Goal: Task Accomplishment & Management: Use online tool/utility

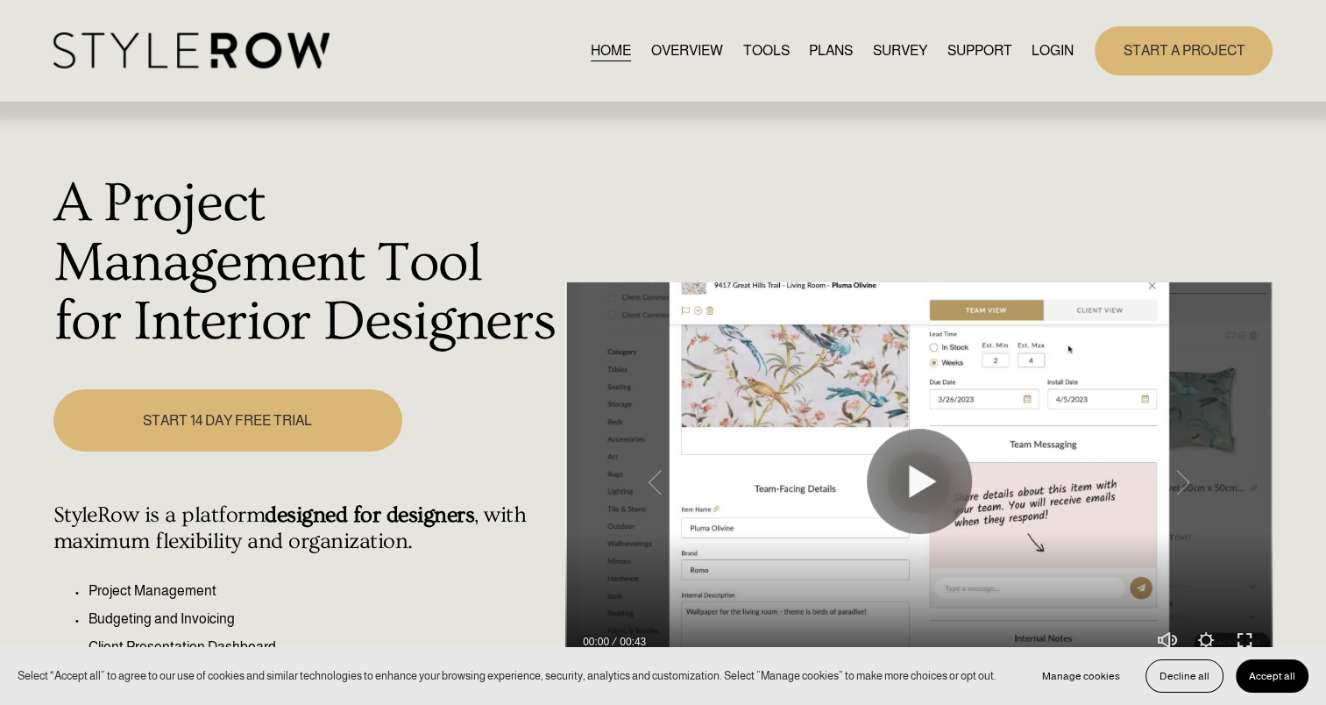
click at [1055, 52] on link "LOGIN" at bounding box center [1052, 51] width 42 height 24
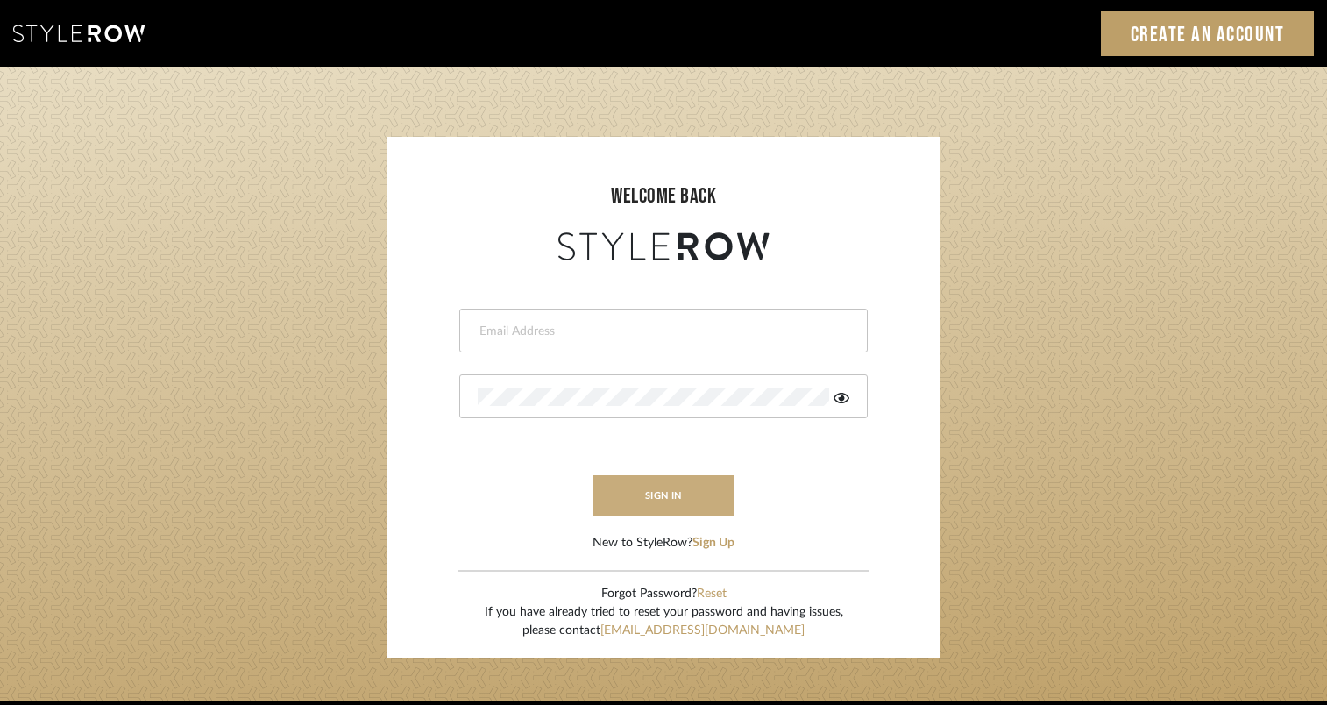
type input "jackie.gehrt@houseofelm.com"
click at [680, 502] on button "sign in" at bounding box center [663, 495] width 140 height 41
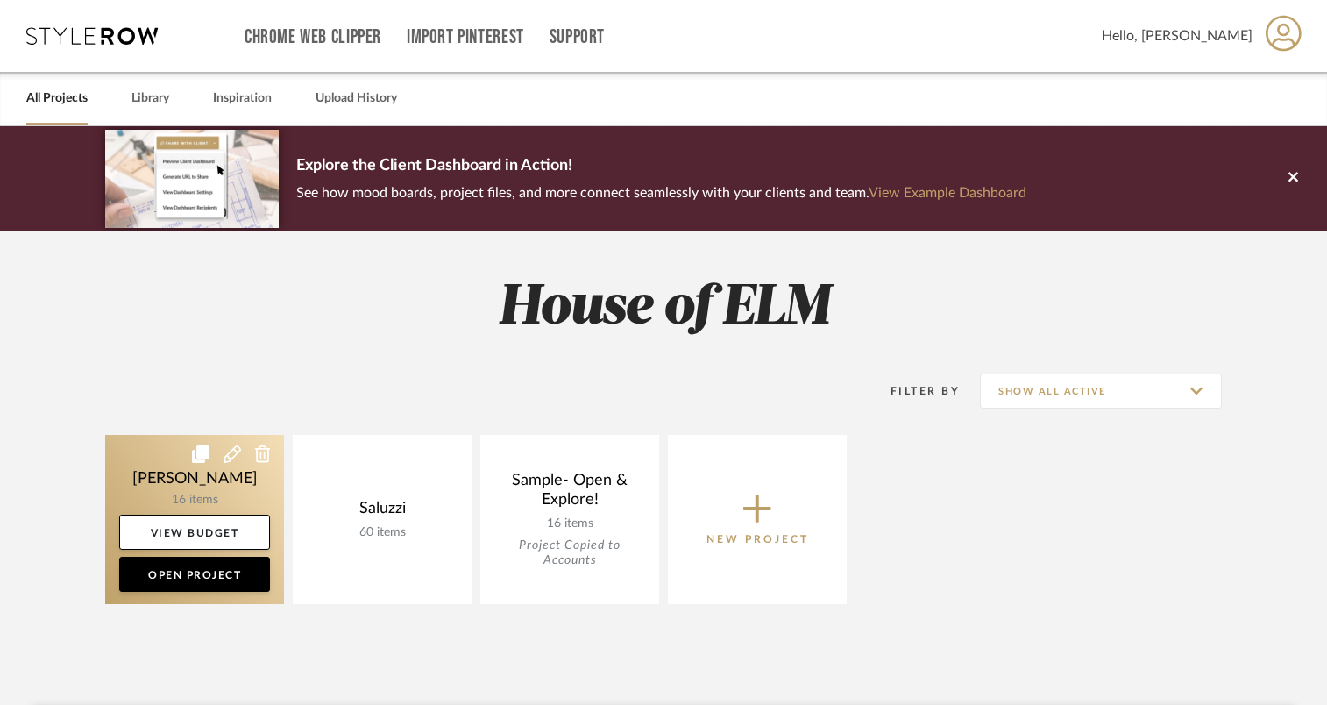
click at [277, 471] on link at bounding box center [194, 519] width 179 height 169
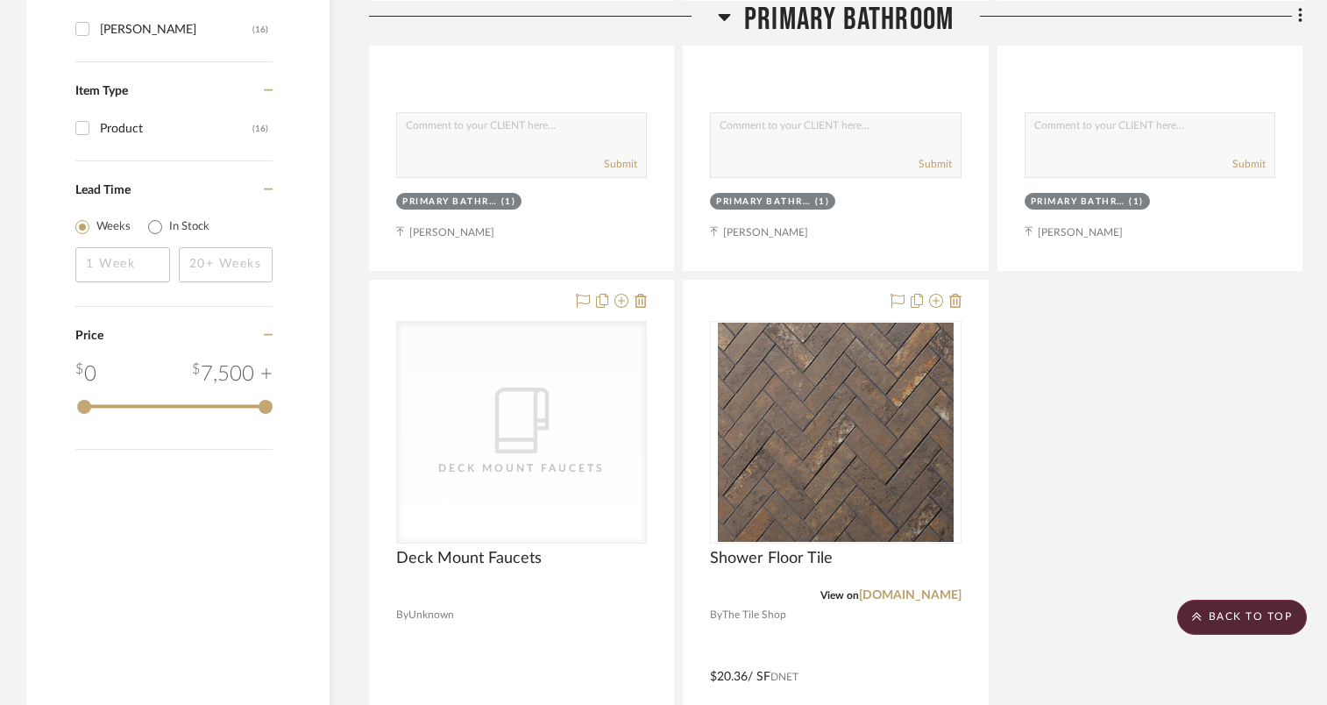
scroll to position [1840, 0]
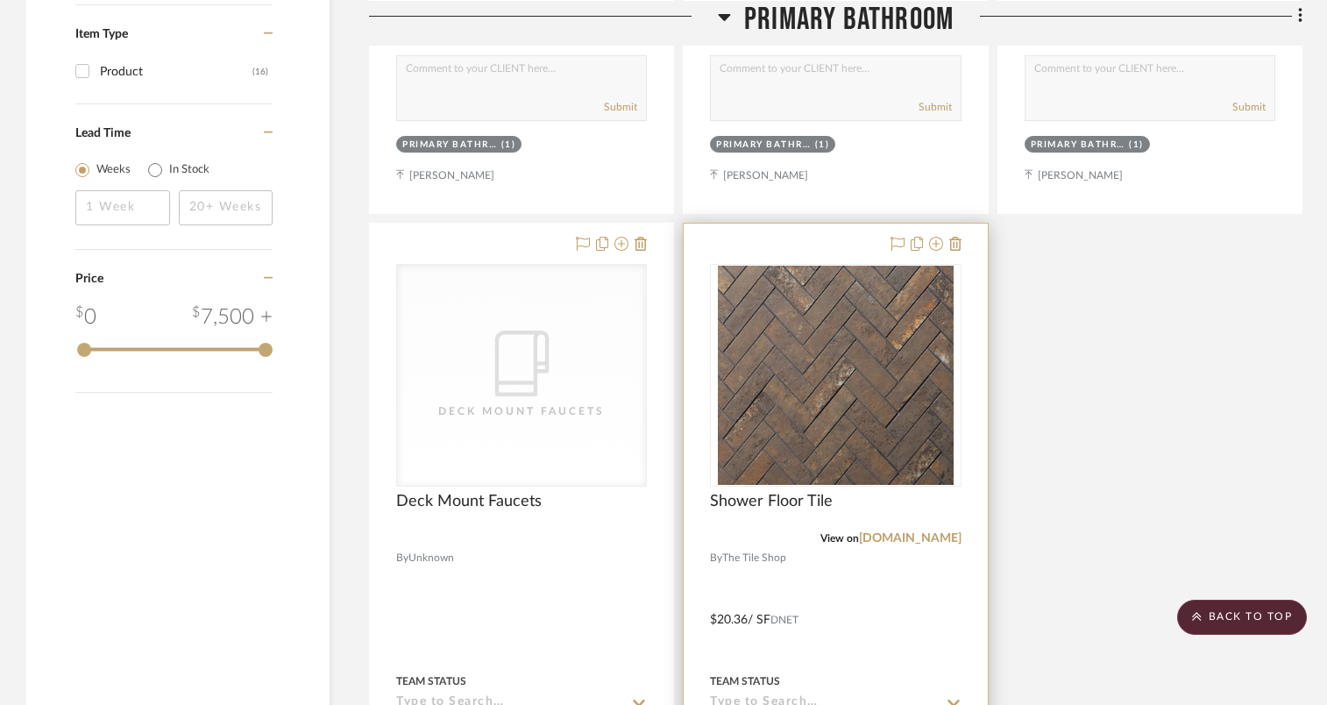
click at [0, 0] on img at bounding box center [0, 0] width 0 height 0
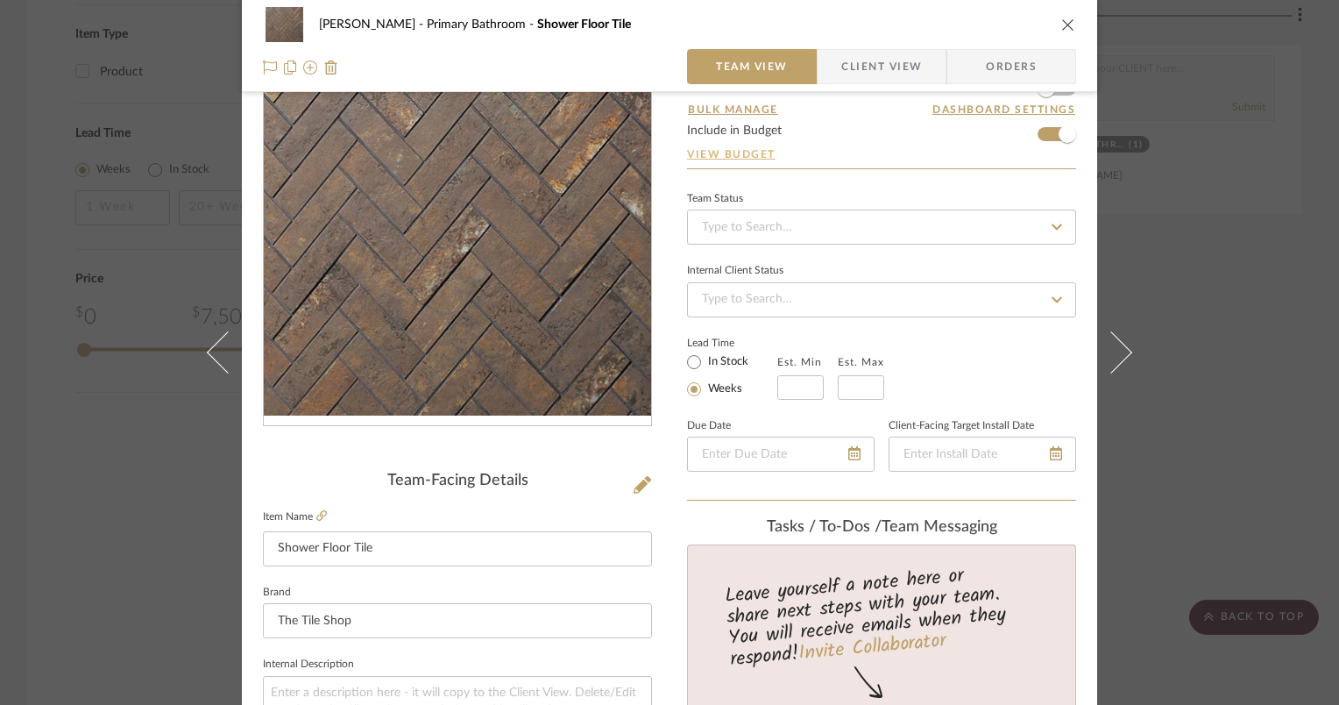
scroll to position [0, 0]
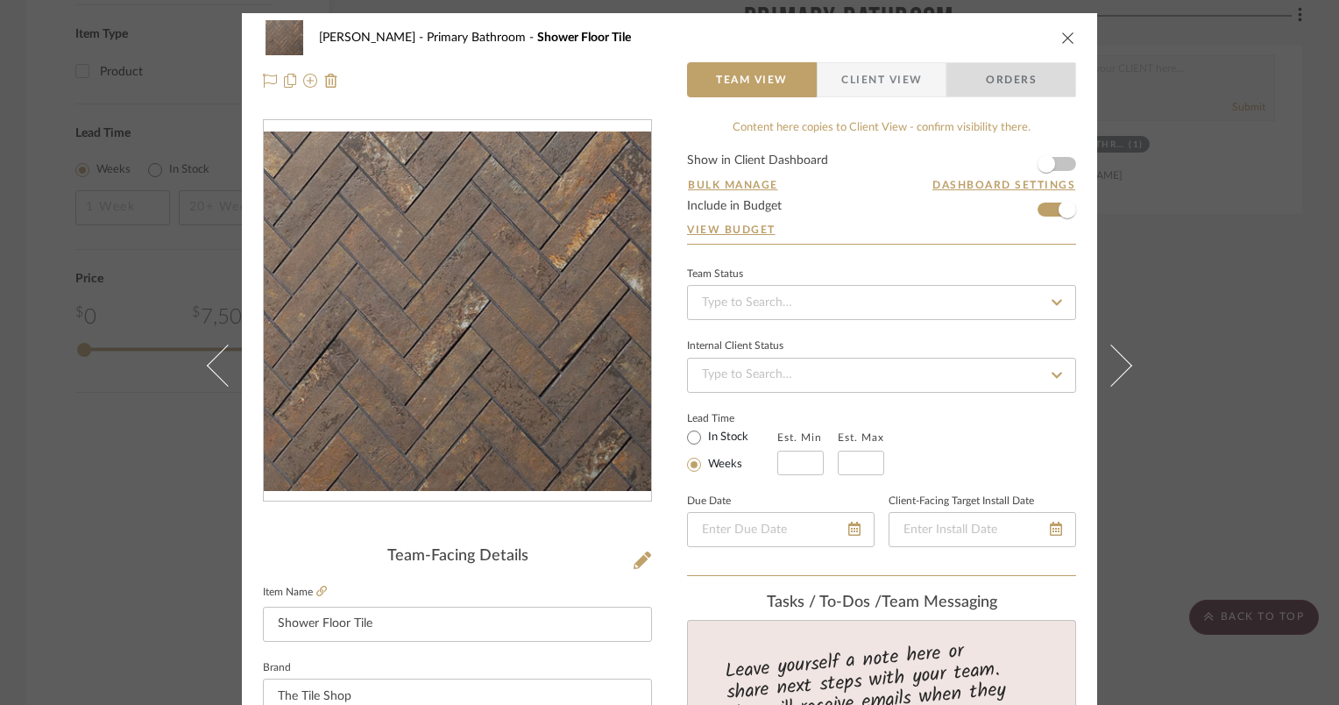
click at [1025, 72] on span "Orders" at bounding box center [1011, 79] width 89 height 35
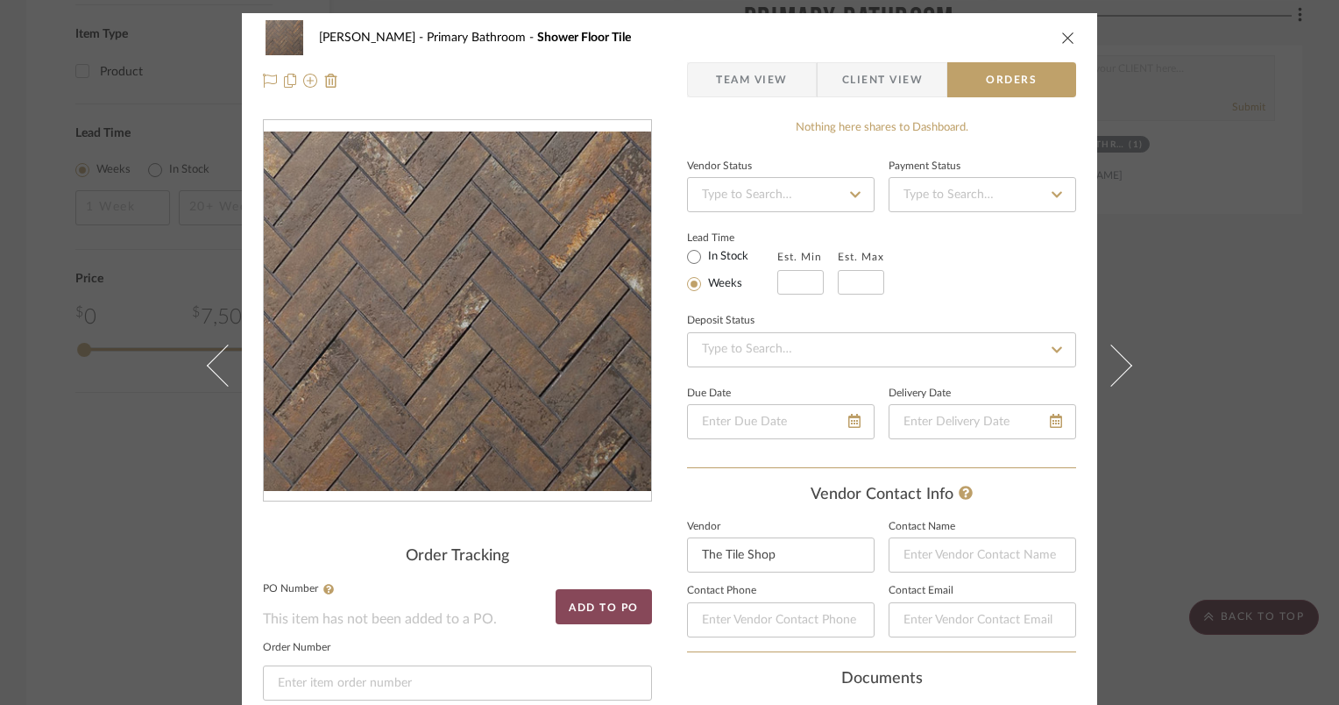
click at [627, 612] on button "Add to PO" at bounding box center [604, 606] width 96 height 35
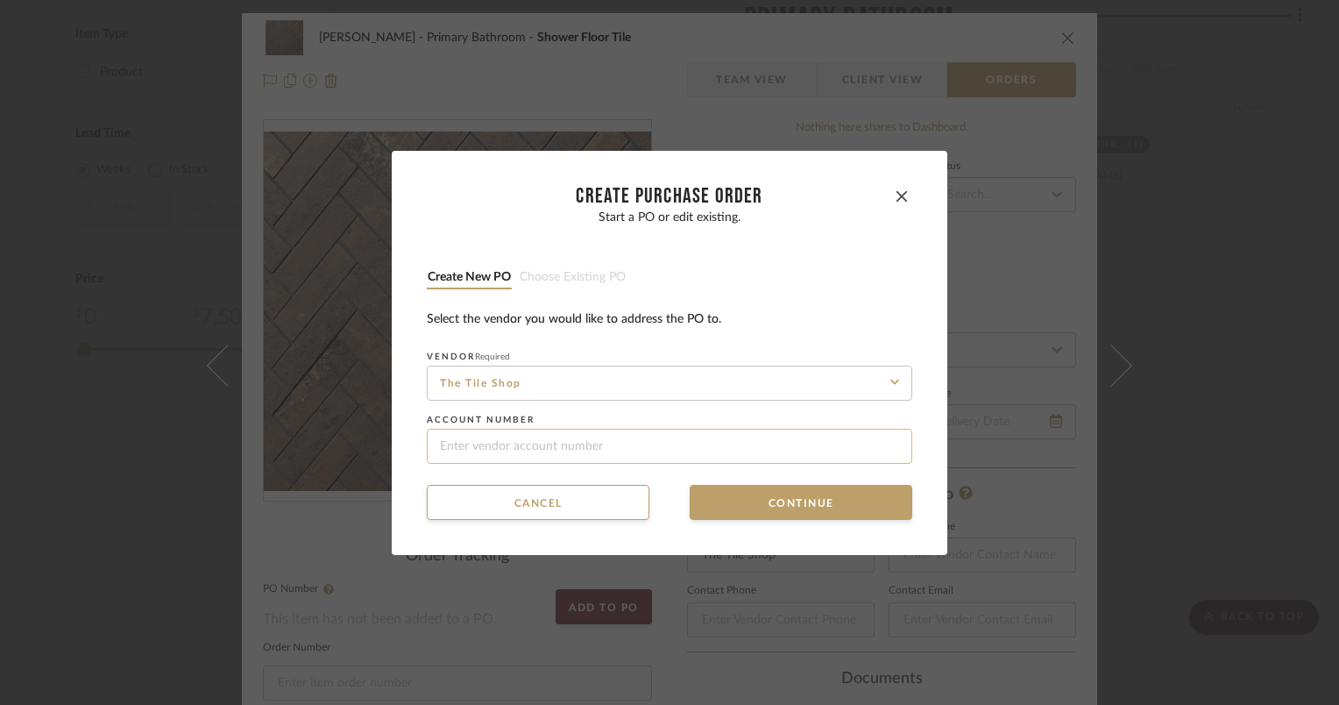
click at [578, 437] on input at bounding box center [670, 446] width 486 height 35
click at [752, 499] on button "Continue" at bounding box center [801, 502] width 223 height 35
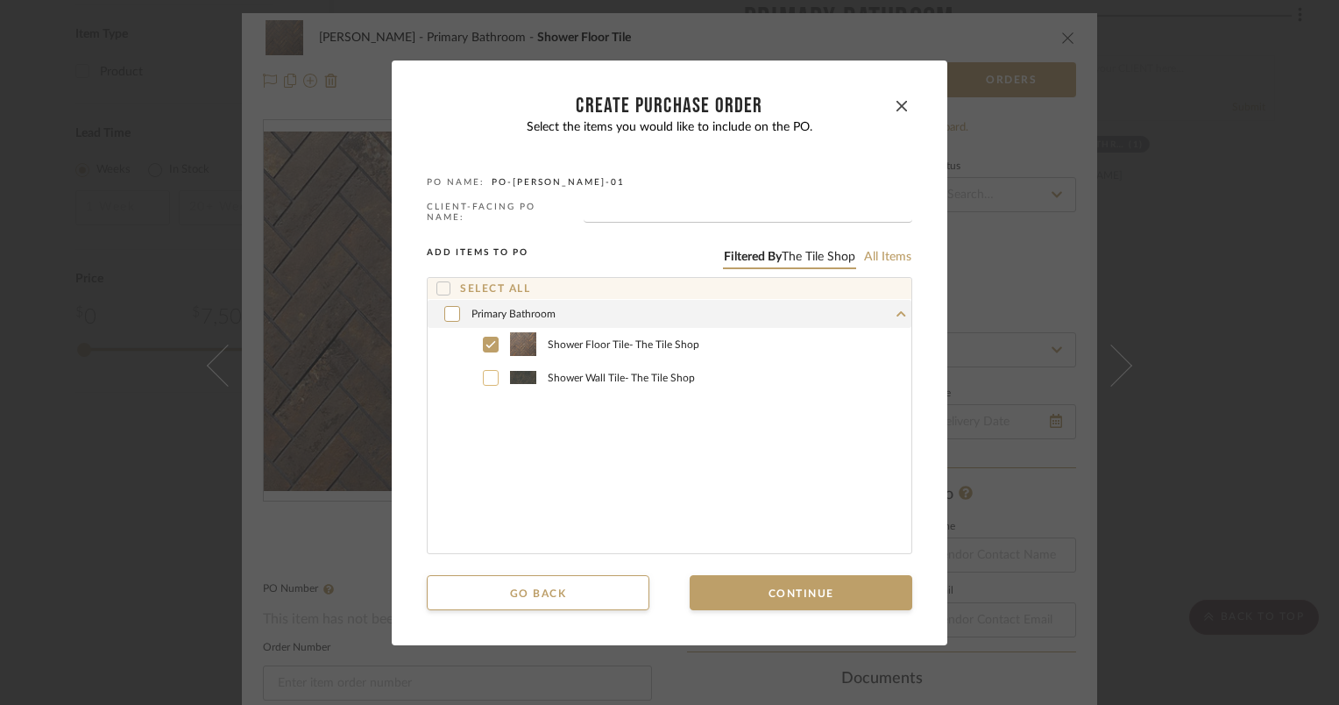
click at [488, 377] on icon at bounding box center [491, 378] width 11 height 12
click at [768, 595] on button "Continue" at bounding box center [801, 592] width 223 height 35
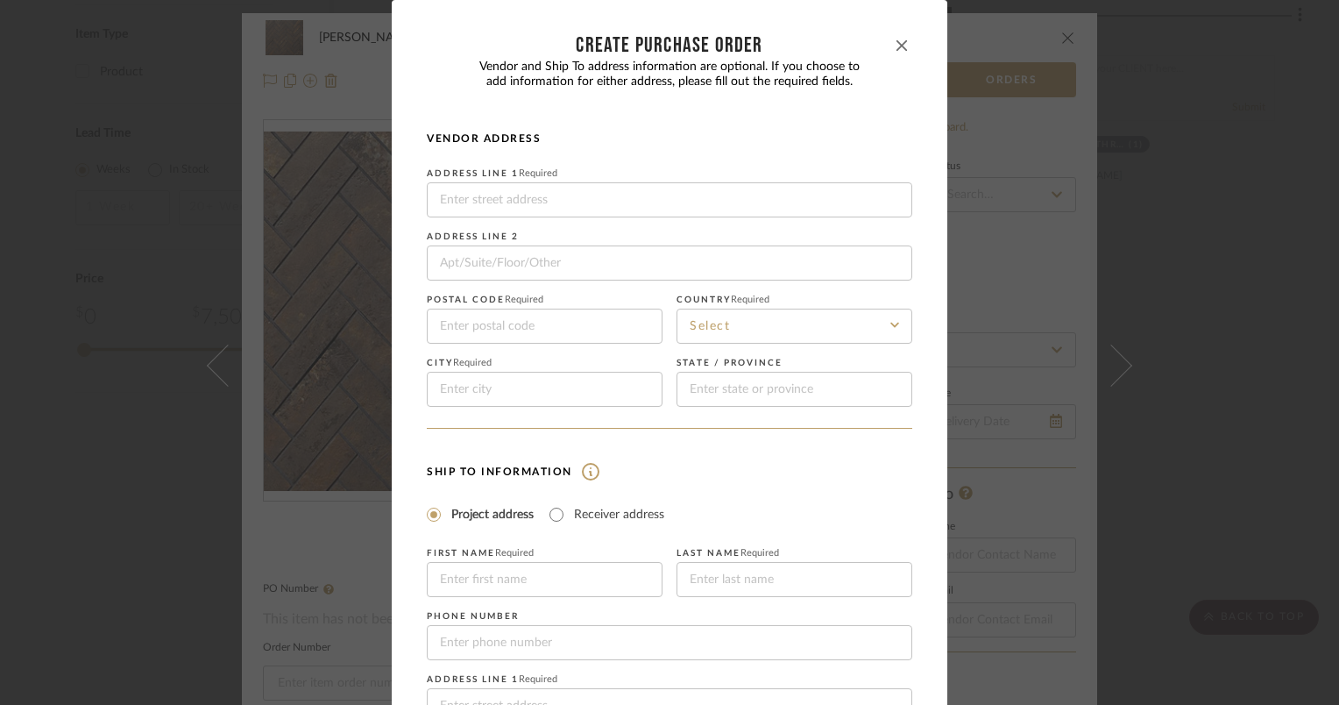
click at [902, 46] on button "button" at bounding box center [901, 45] width 21 height 21
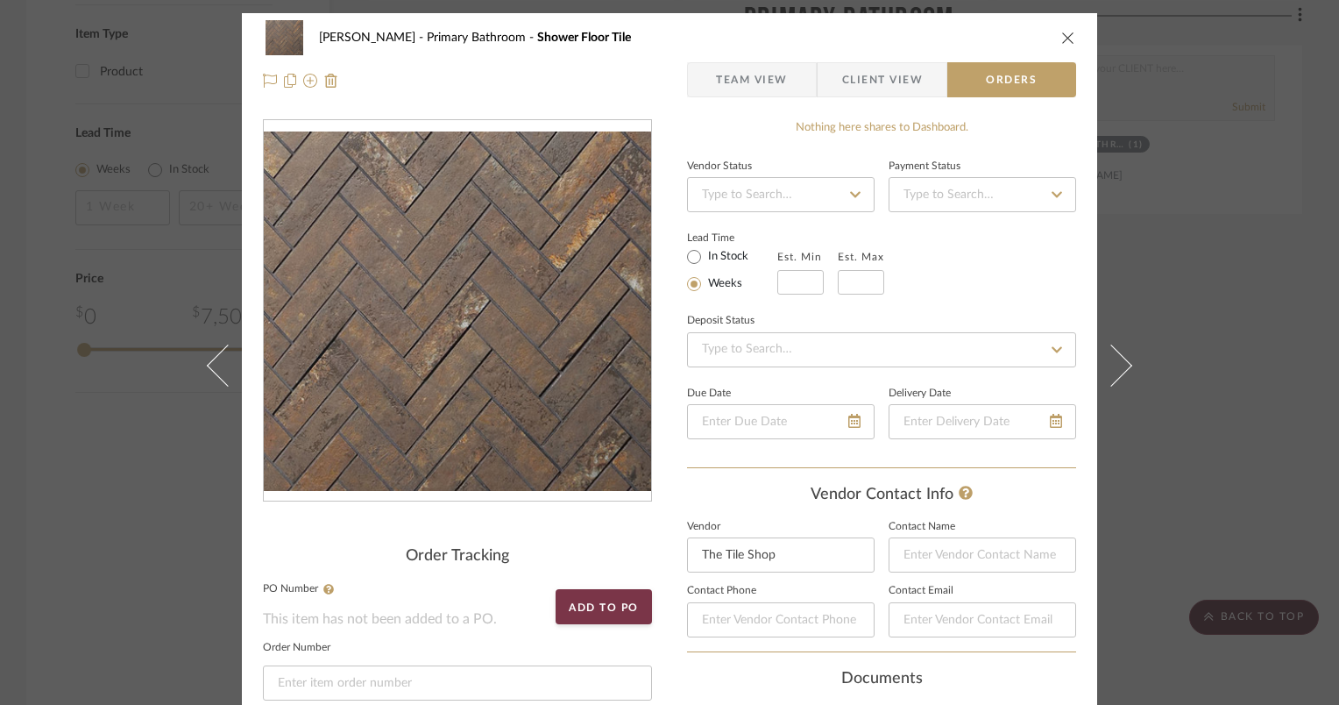
click at [1061, 39] on icon "close" at bounding box center [1068, 38] width 14 height 14
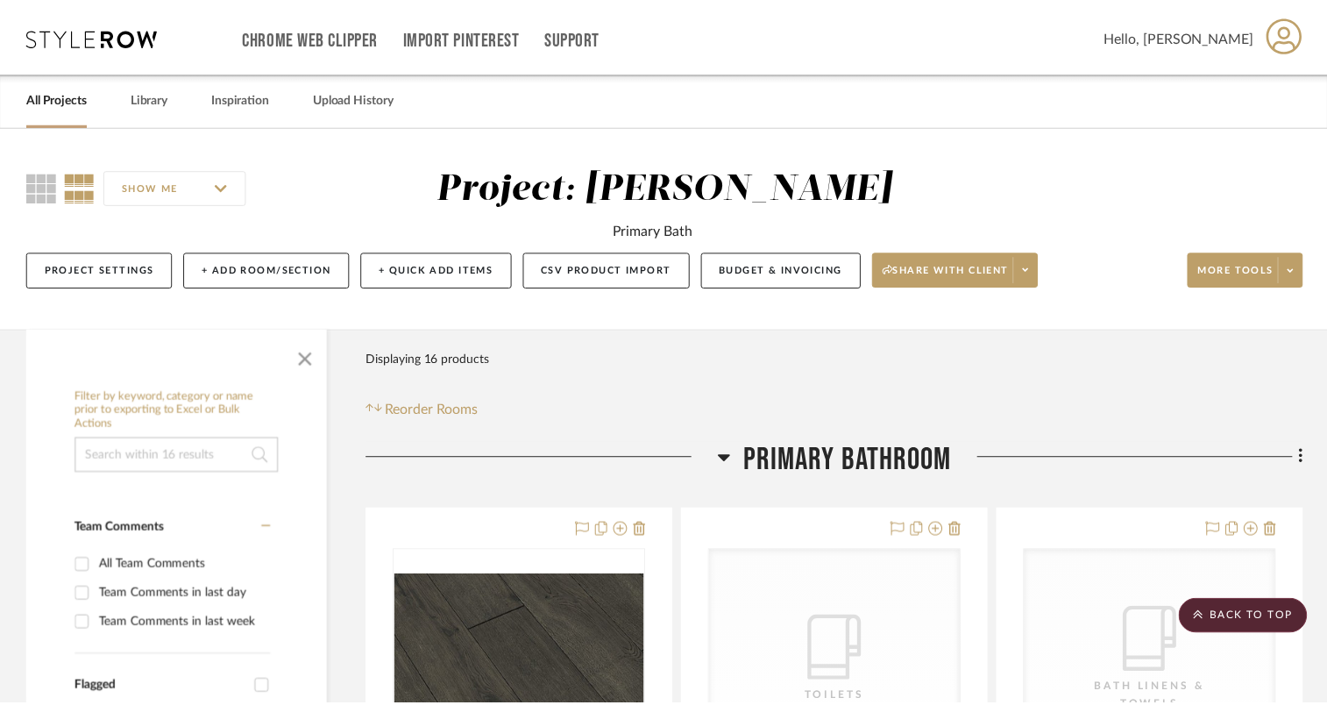
scroll to position [1840, 0]
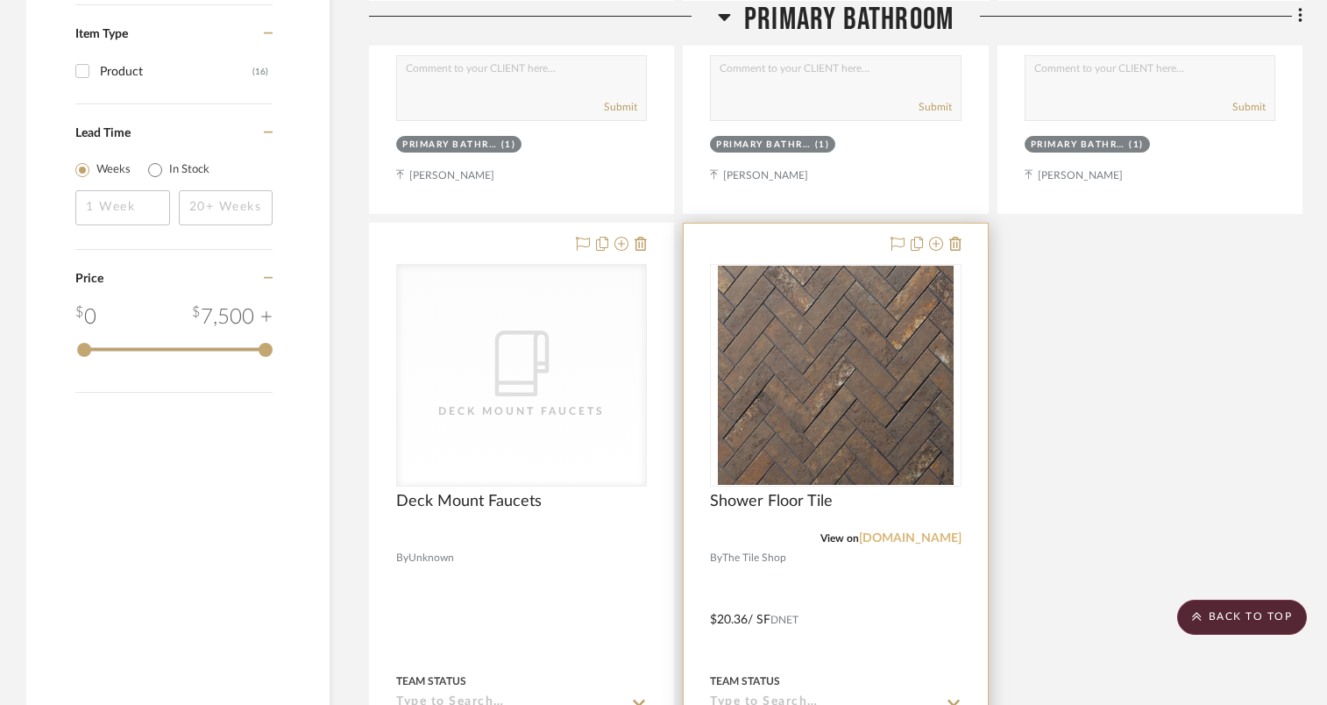
click at [934, 541] on link "tilebar.com" at bounding box center [910, 538] width 103 height 12
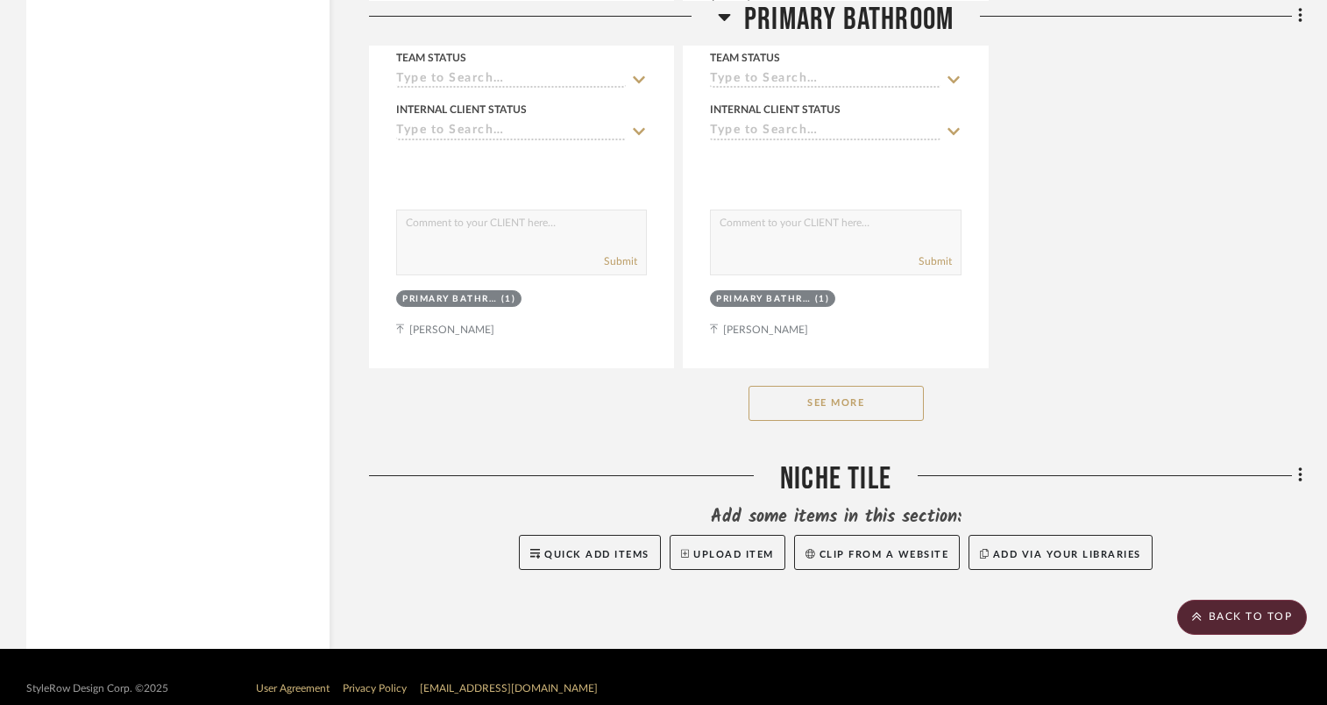
scroll to position [2489, 0]
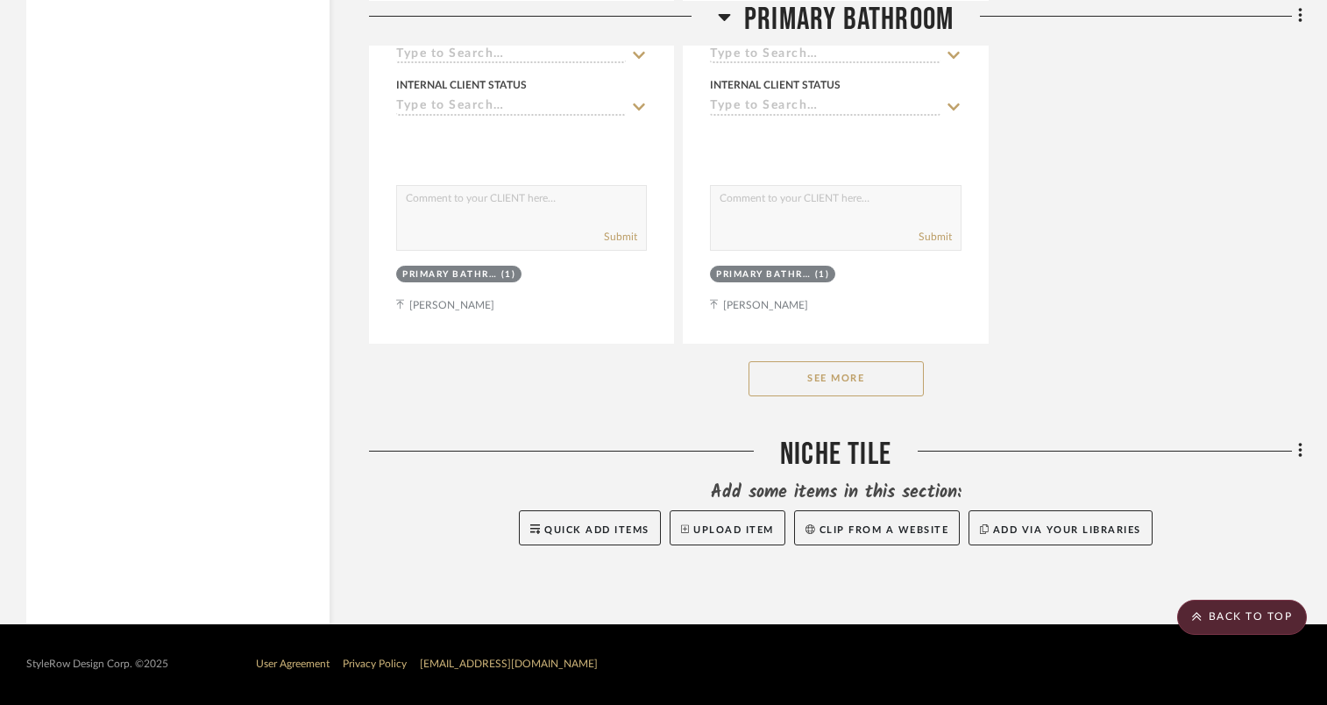
click at [876, 377] on button "See More" at bounding box center [835, 378] width 175 height 35
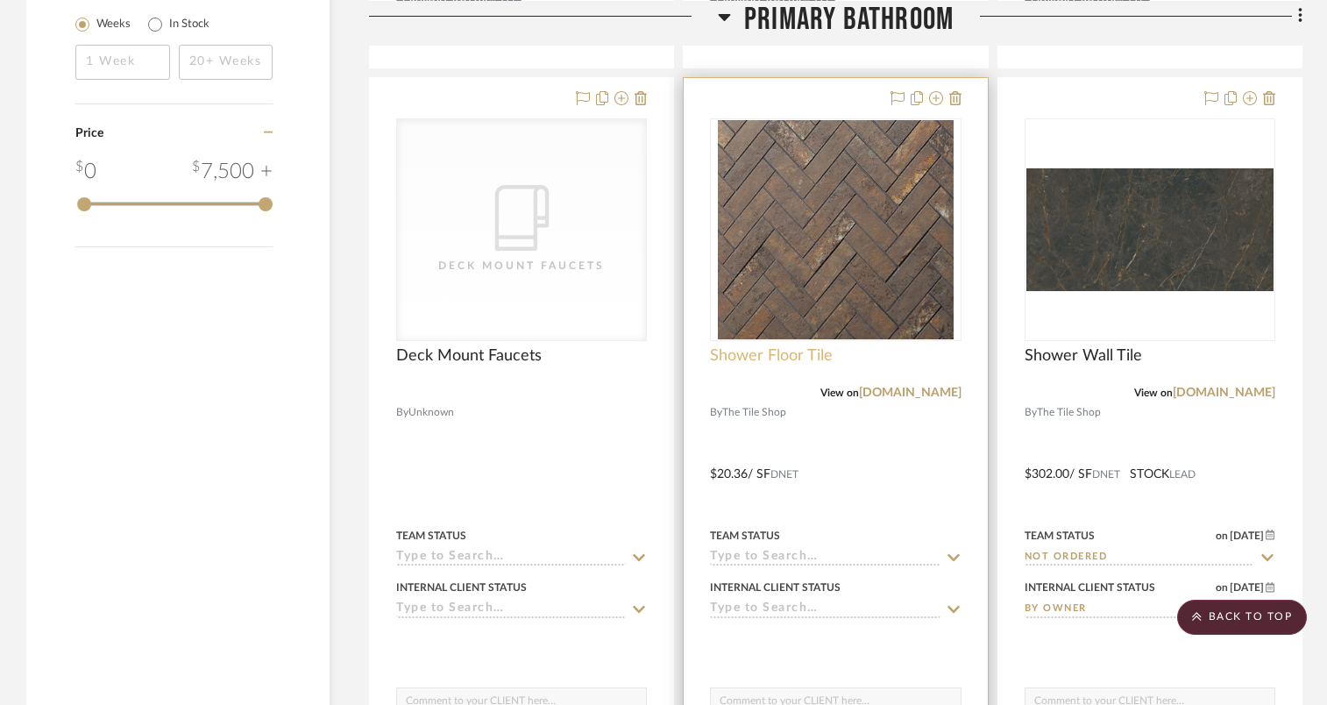
scroll to position [1963, 0]
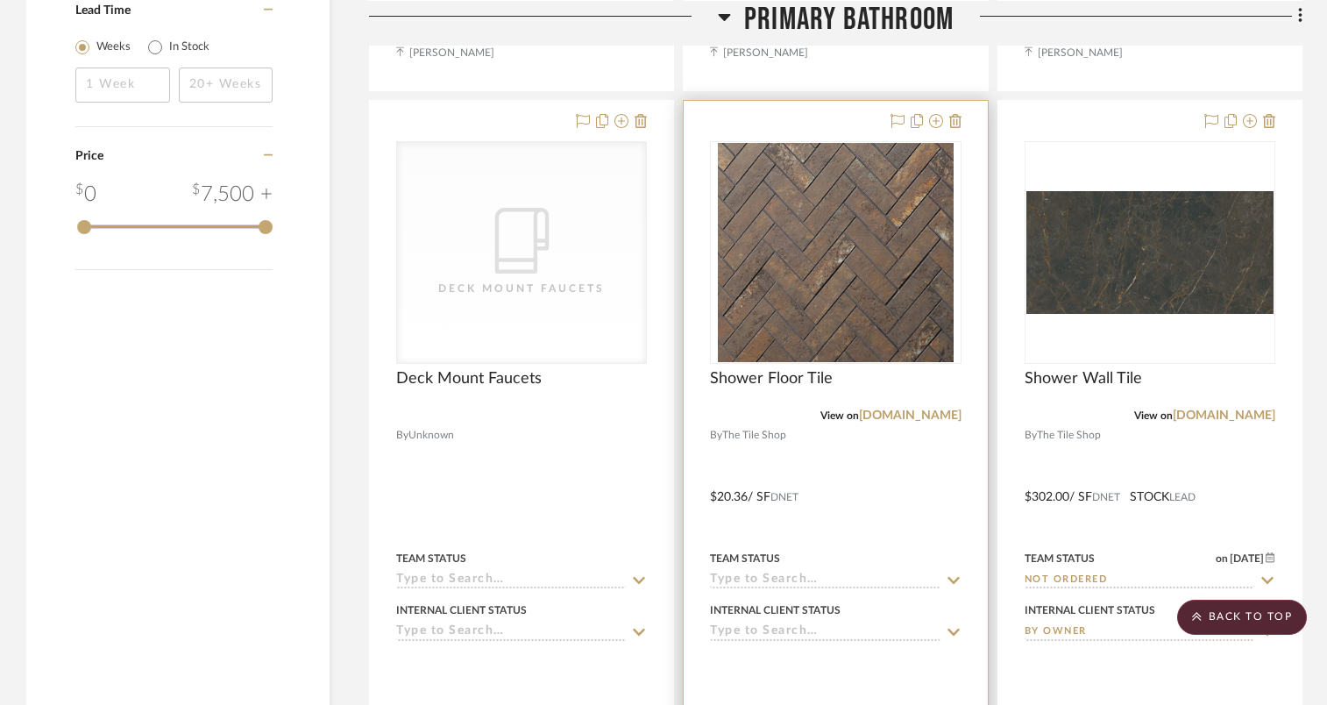
click at [824, 342] on img "0" at bounding box center [836, 252] width 236 height 219
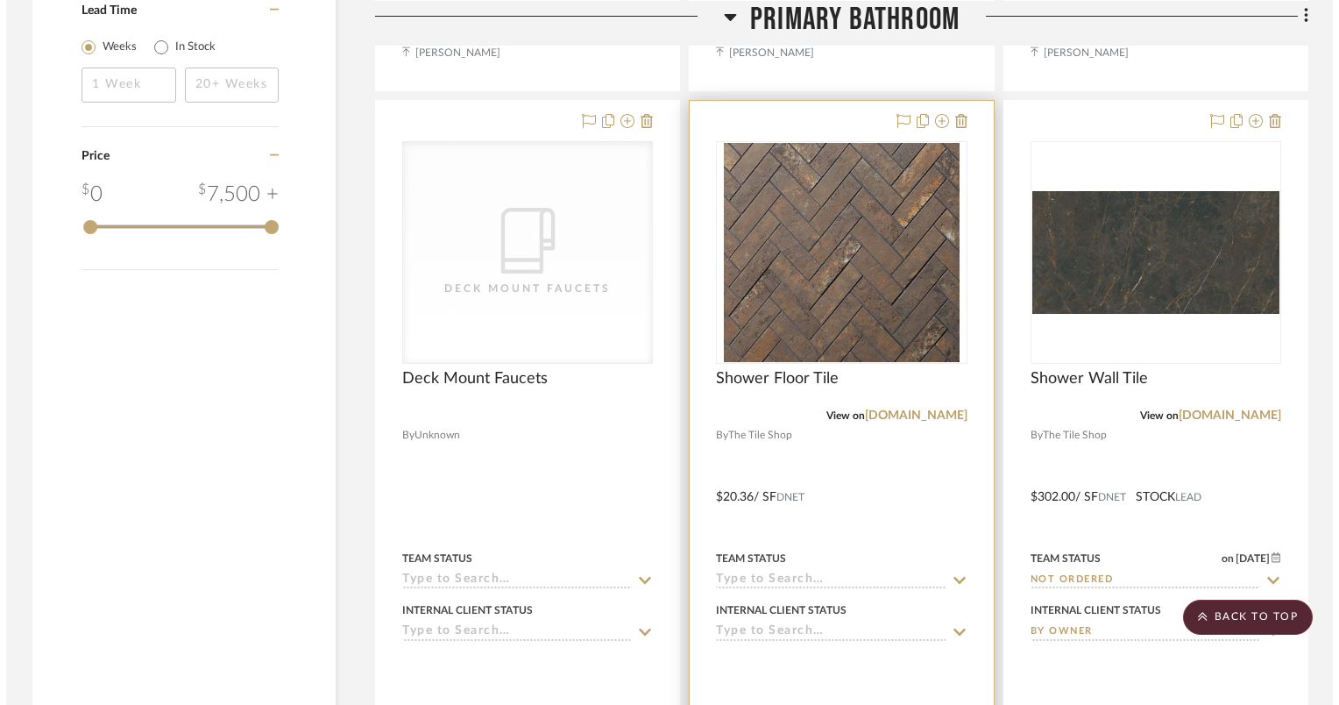
scroll to position [0, 0]
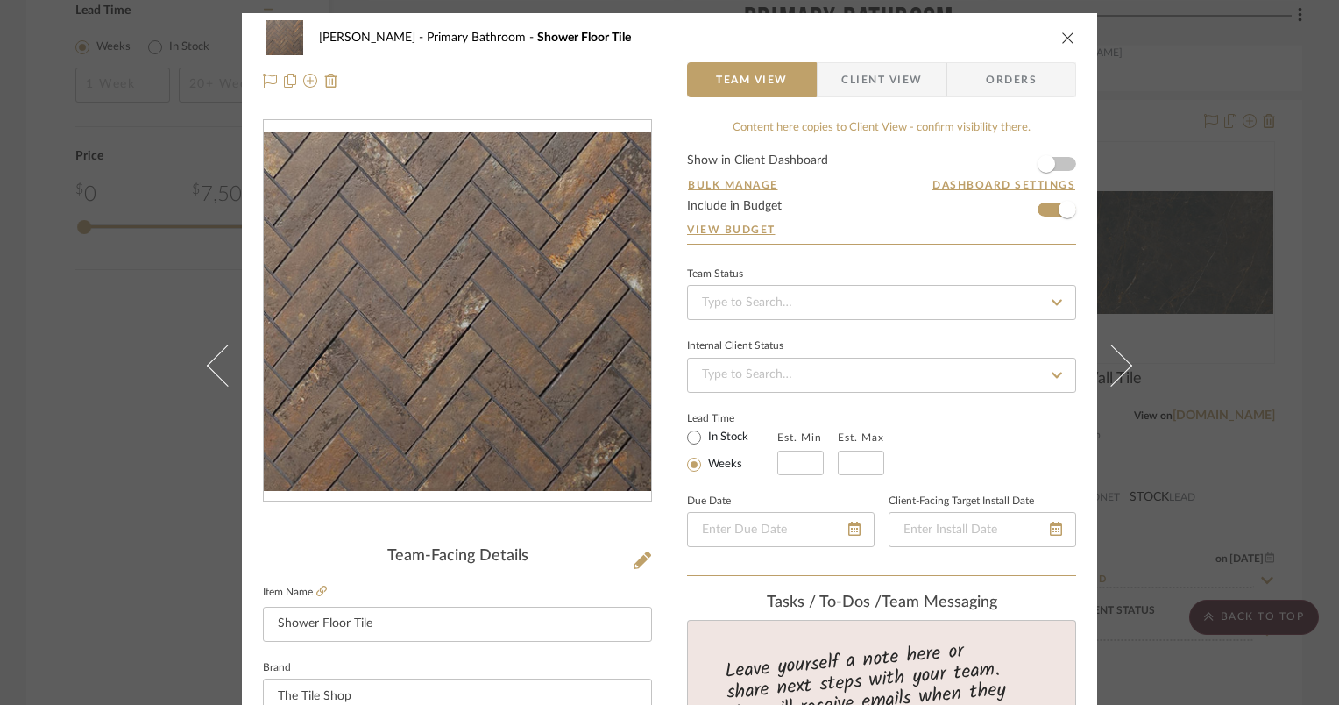
click at [1061, 35] on icon "close" at bounding box center [1068, 38] width 14 height 14
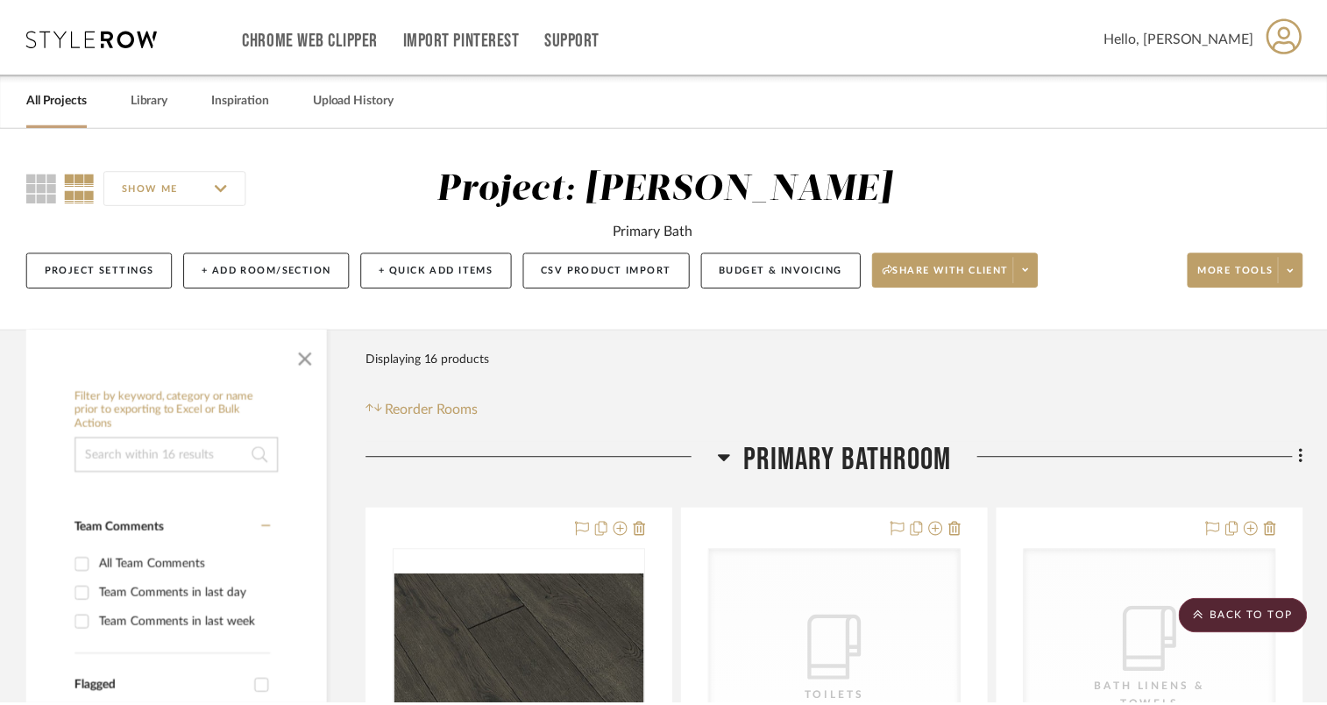
scroll to position [1963, 0]
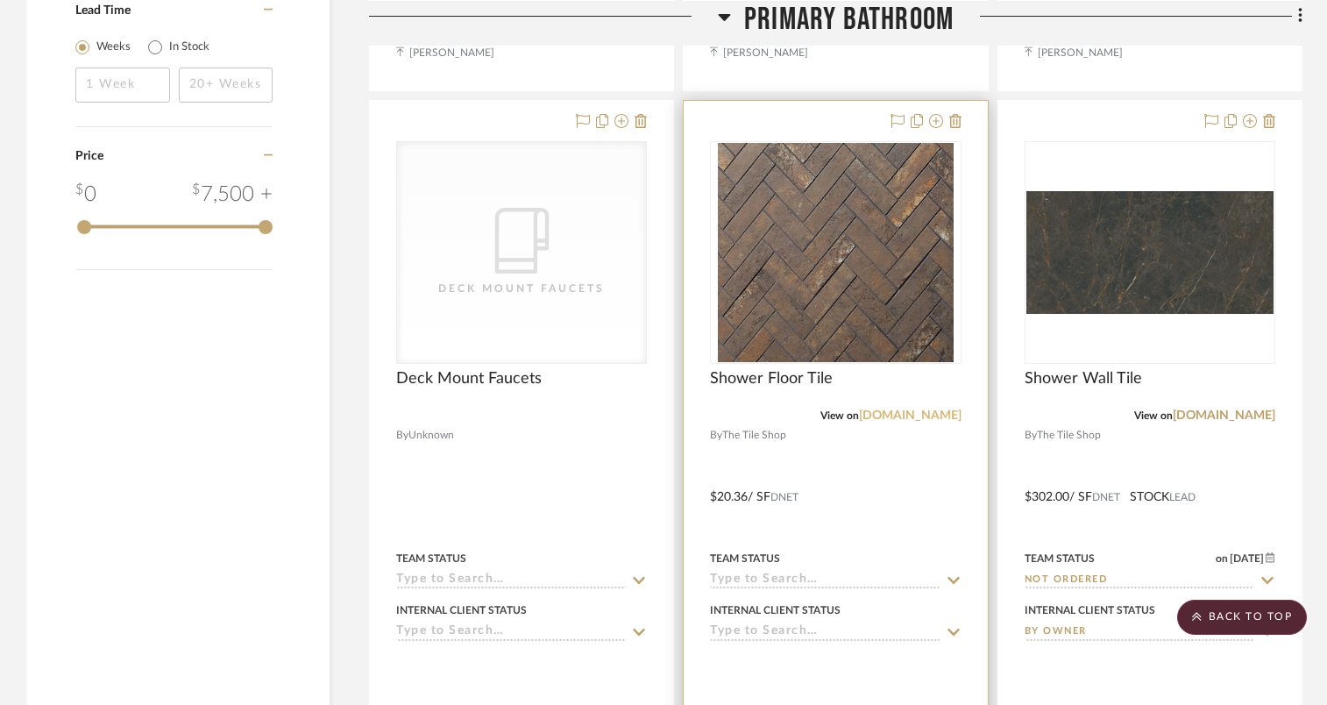
click at [927, 416] on link "tilebar.com" at bounding box center [910, 415] width 103 height 12
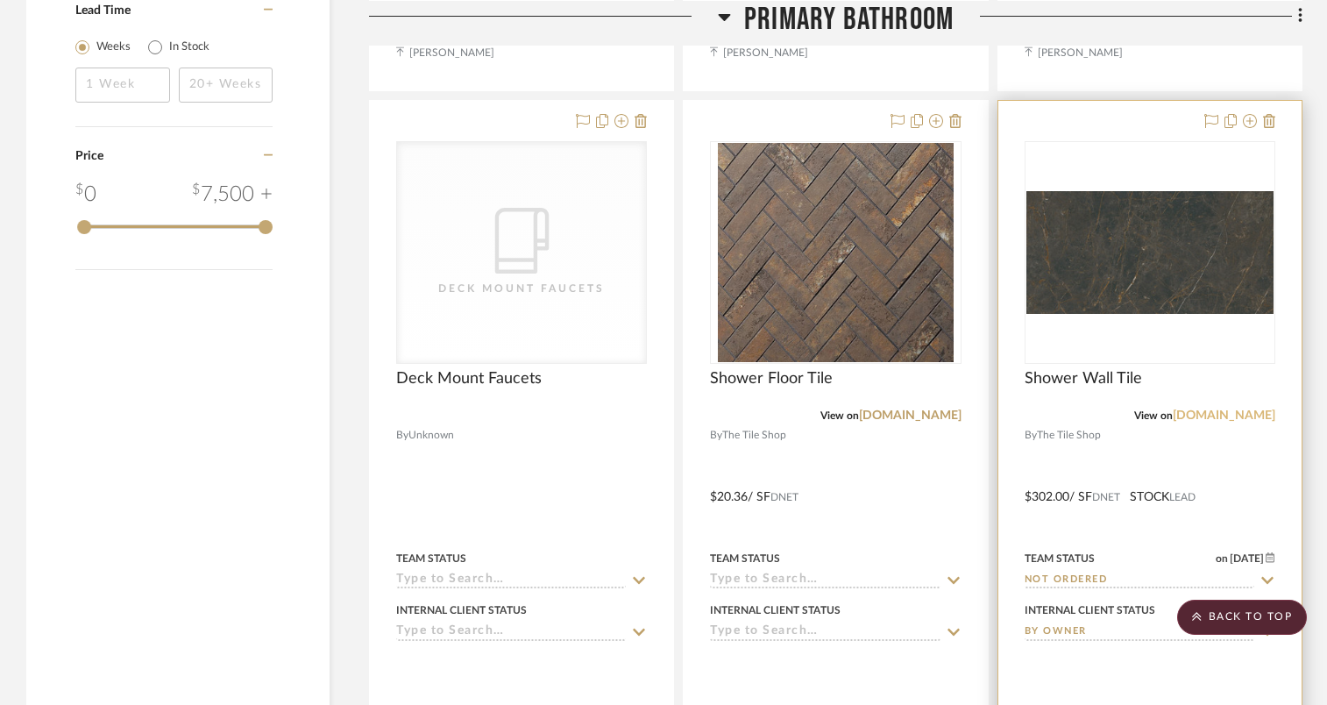
click at [1251, 411] on link "tileshop.com" at bounding box center [1224, 415] width 103 height 12
